Goal: Find specific page/section: Find specific page/section

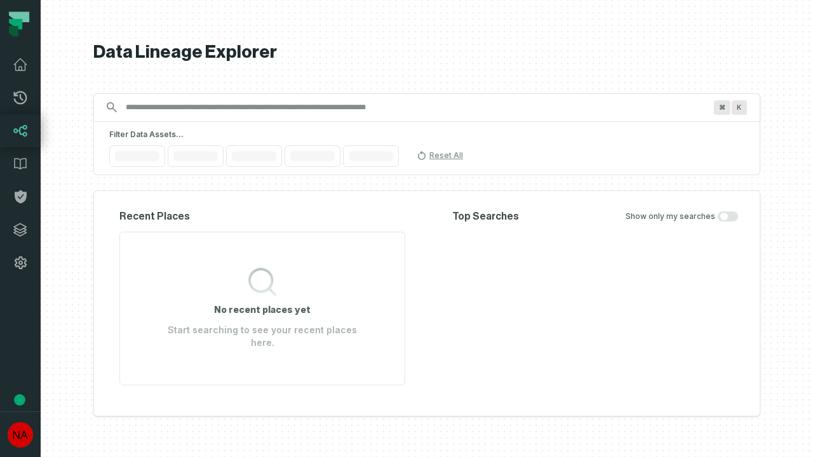
click at [20, 230] on icon at bounding box center [20, 229] width 13 height 13
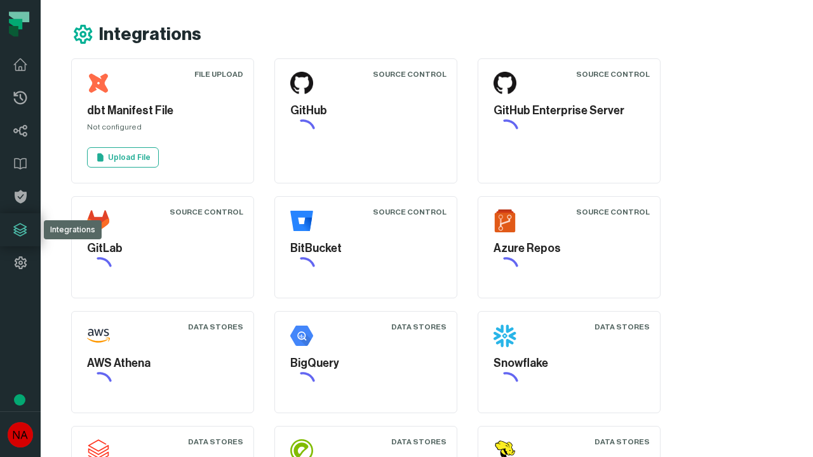
click at [20, 263] on icon at bounding box center [20, 262] width 15 height 15
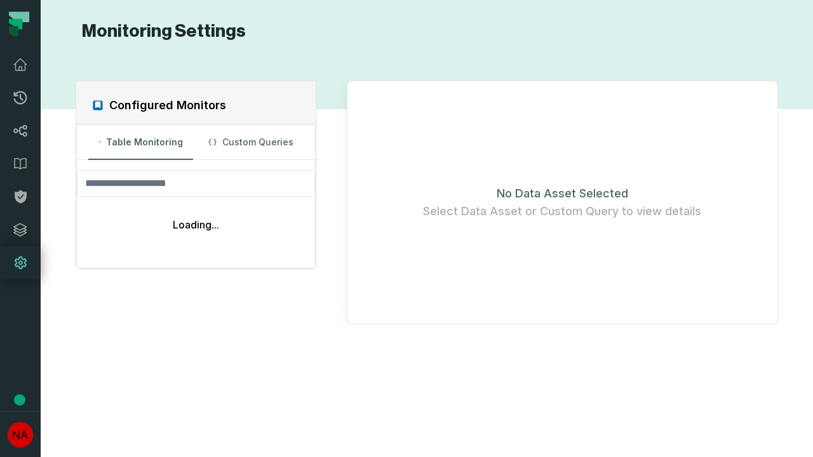
click at [20, 98] on icon at bounding box center [20, 97] width 13 height 13
